Goal: Find specific page/section: Find specific page/section

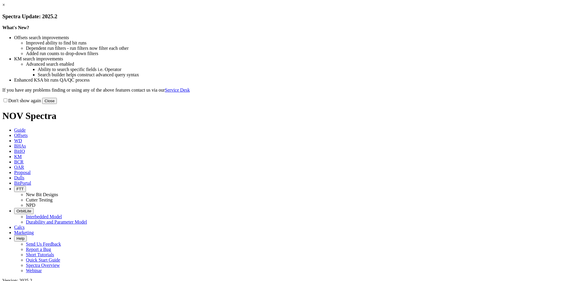
click at [57, 104] on button "Close" at bounding box center [49, 101] width 15 height 6
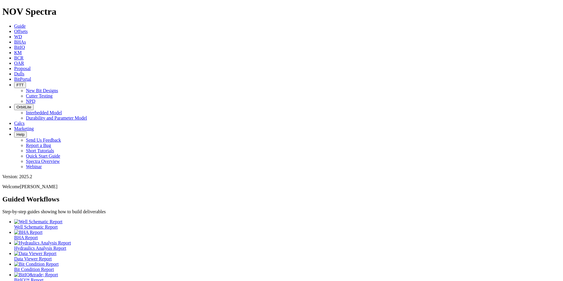
click at [24, 71] on span "Dulls" at bounding box center [19, 73] width 10 height 5
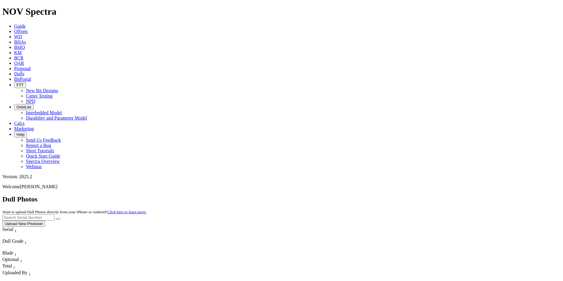
click at [54, 214] on input "text" at bounding box center [28, 217] width 52 height 6
paste input "A316761"
type input "A316761"
click at [60, 218] on button "submit" at bounding box center [58, 219] width 5 height 2
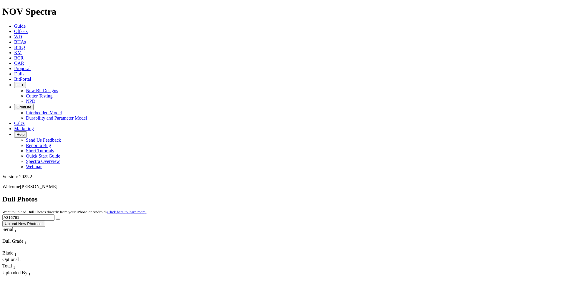
click at [54, 214] on input "A316761" at bounding box center [28, 217] width 52 height 6
